Goal: Task Accomplishment & Management: Manage account settings

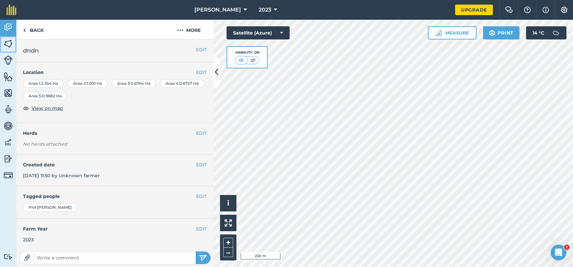
click at [8, 40] on img at bounding box center [8, 44] width 9 height 10
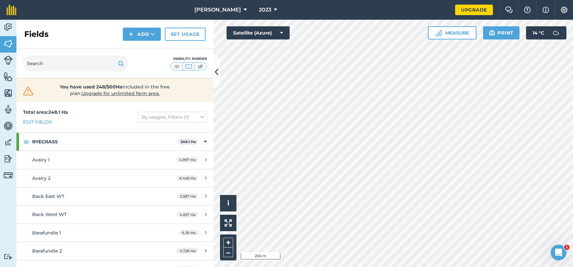
click at [18, 32] on div "Fields Add Set usage" at bounding box center [114, 34] width 197 height 29
click at [4, 27] on img at bounding box center [8, 27] width 9 height 10
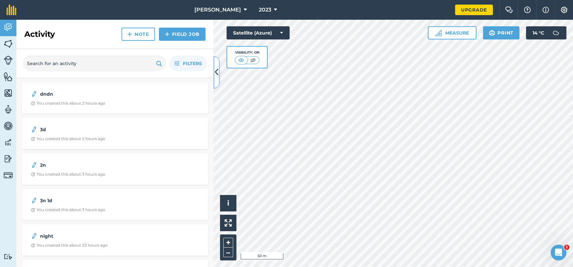
click at [218, 76] on button at bounding box center [216, 72] width 7 height 33
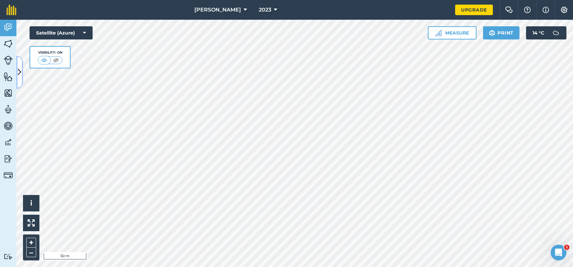
click at [19, 71] on icon at bounding box center [20, 71] width 4 height 11
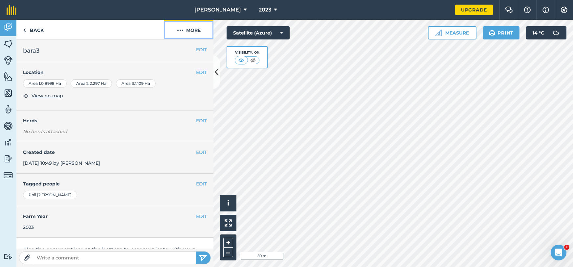
click at [196, 32] on button "More" at bounding box center [188, 29] width 49 height 19
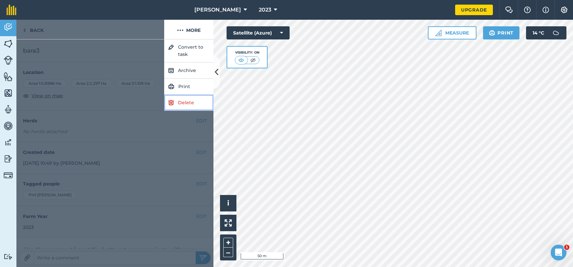
click at [190, 104] on link "Delete" at bounding box center [188, 103] width 49 height 16
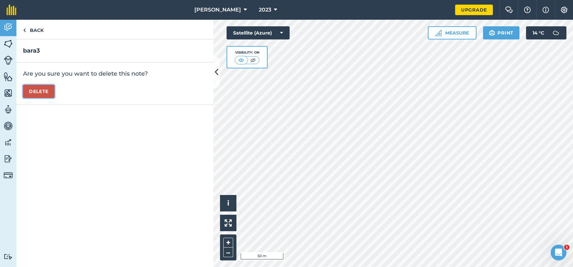
click at [34, 89] on button "Delete" at bounding box center [39, 91] width 32 height 13
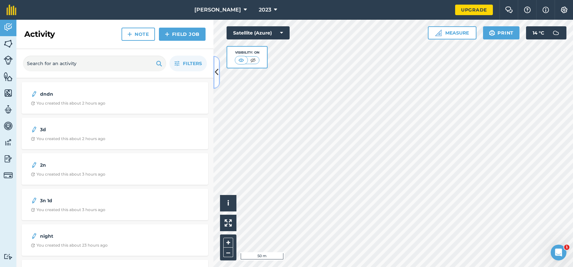
click at [218, 67] on icon at bounding box center [217, 71] width 4 height 11
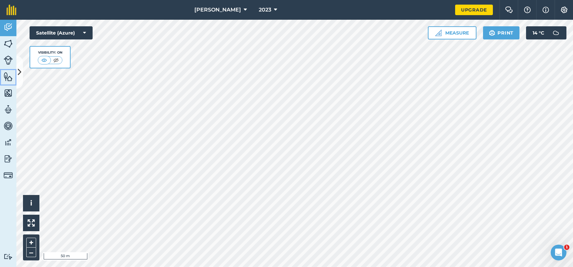
click at [11, 77] on img at bounding box center [8, 77] width 9 height 10
click at [9, 41] on img at bounding box center [8, 44] width 9 height 10
click at [6, 31] on img at bounding box center [8, 27] width 9 height 10
click at [18, 72] on icon at bounding box center [20, 71] width 4 height 11
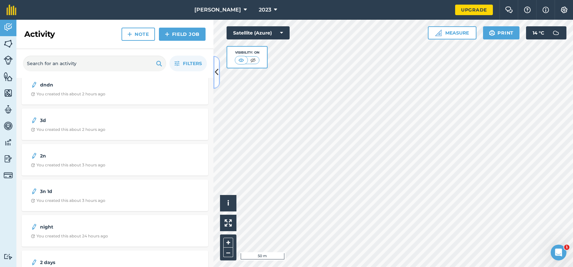
scroll to position [10, 0]
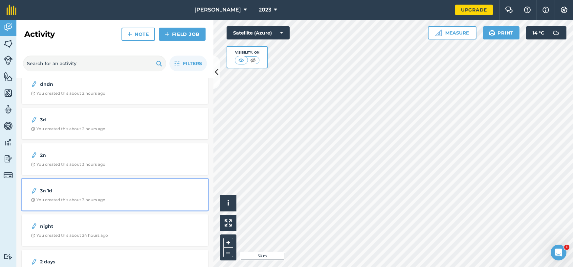
click at [67, 194] on div "3n 1d You created this about 3 hours ago" at bounding box center [115, 194] width 179 height 24
click at [68, 200] on div "You created this about 3 hours ago" at bounding box center [68, 199] width 75 height 5
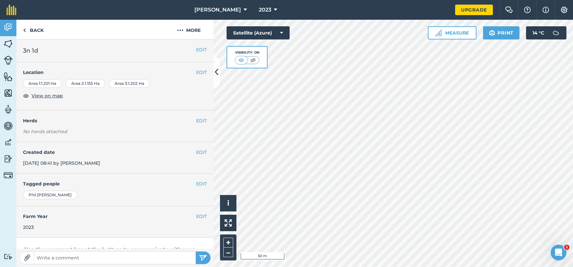
scroll to position [6, 0]
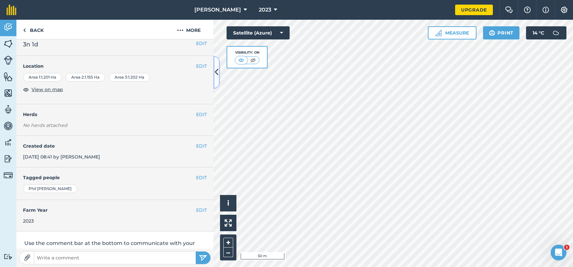
click at [216, 71] on icon at bounding box center [217, 71] width 4 height 11
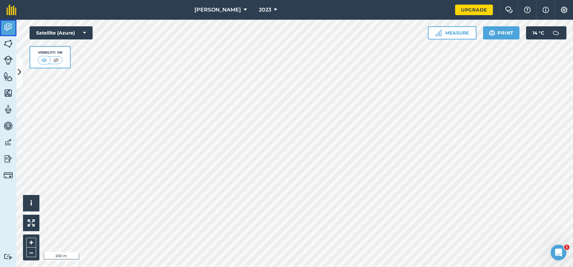
click at [4, 27] on img at bounding box center [8, 27] width 9 height 10
click at [12, 31] on img at bounding box center [8, 27] width 9 height 10
click at [19, 66] on button at bounding box center [19, 72] width 7 height 33
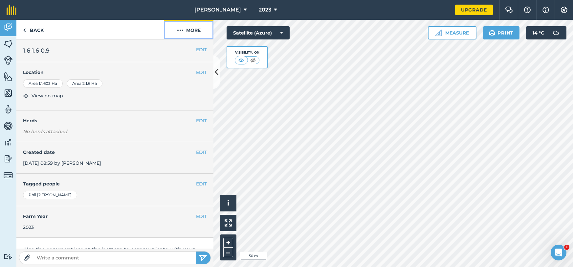
click at [187, 29] on button "More" at bounding box center [188, 29] width 49 height 19
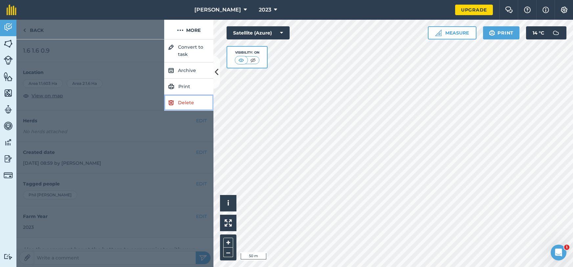
click at [187, 101] on link "Delete" at bounding box center [188, 103] width 49 height 16
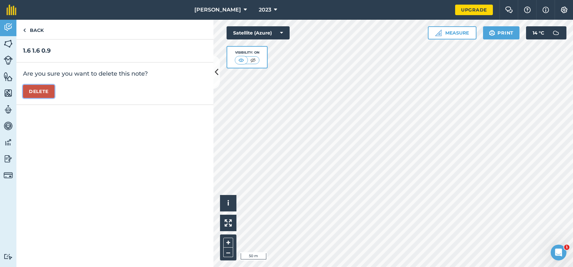
click at [38, 91] on button "Delete" at bounding box center [39, 91] width 32 height 13
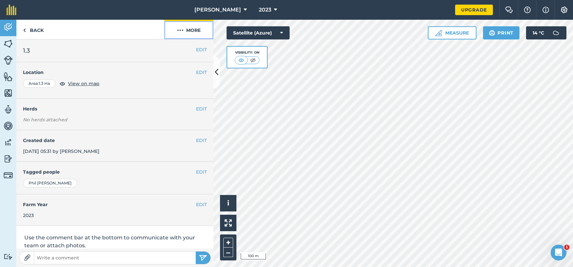
click at [200, 38] on button "More" at bounding box center [188, 29] width 49 height 19
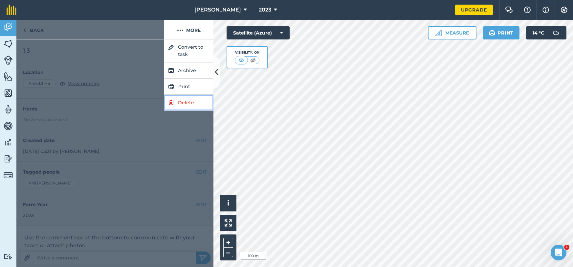
click at [193, 99] on link "Delete" at bounding box center [188, 103] width 49 height 16
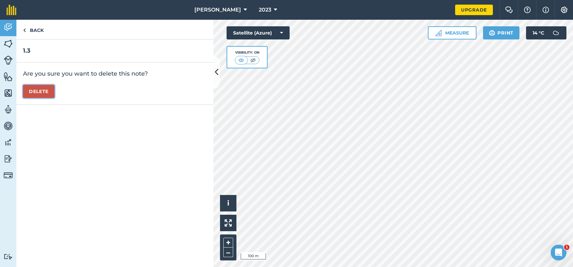
click at [40, 93] on button "Delete" at bounding box center [39, 91] width 32 height 13
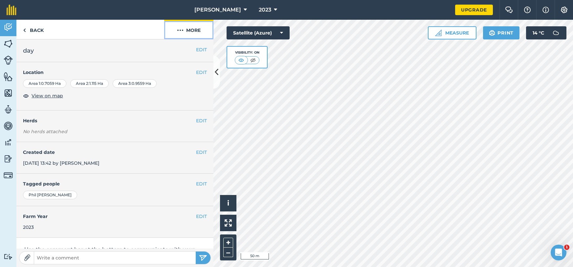
click at [198, 33] on button "More" at bounding box center [188, 29] width 49 height 19
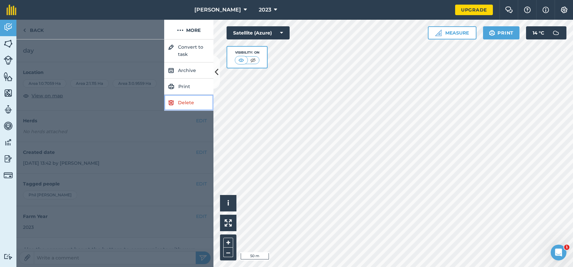
click at [199, 101] on link "Delete" at bounding box center [188, 103] width 49 height 16
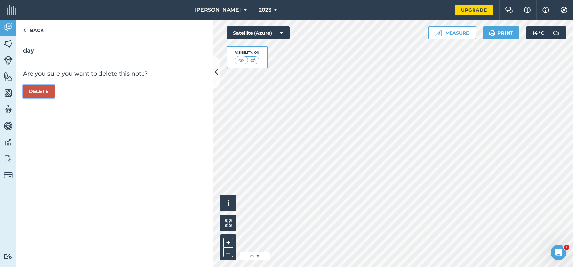
click at [37, 87] on button "Delete" at bounding box center [39, 91] width 32 height 13
